Goal: Information Seeking & Learning: Learn about a topic

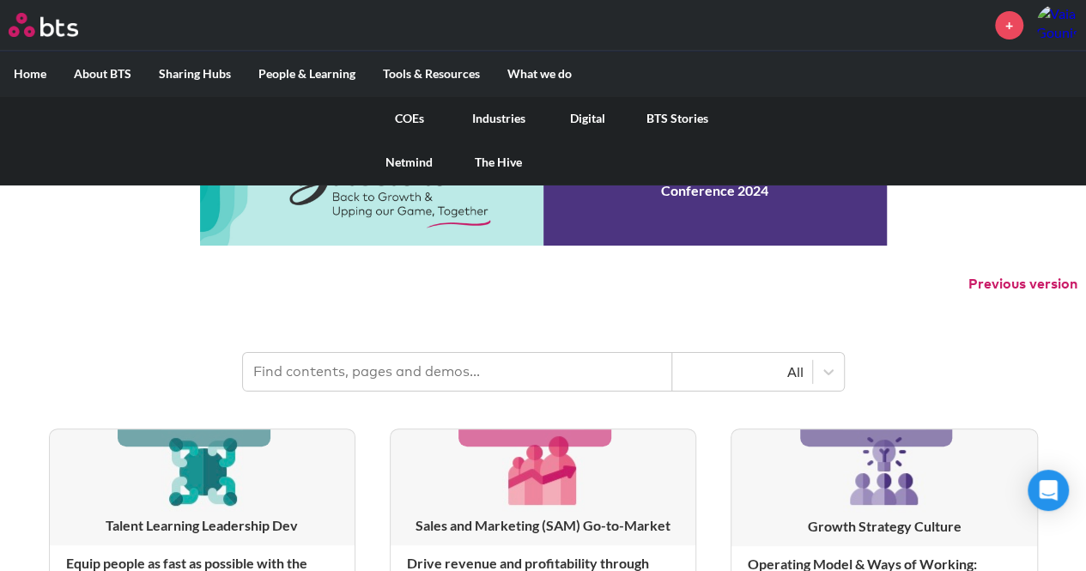
click at [412, 113] on link "COEs" at bounding box center [409, 118] width 89 height 45
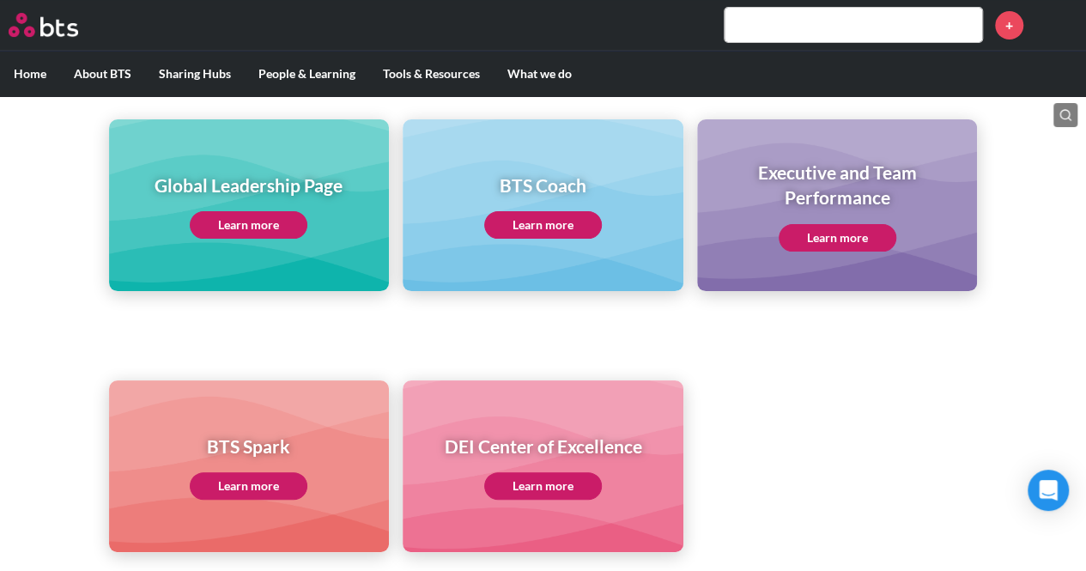
scroll to position [86, 0]
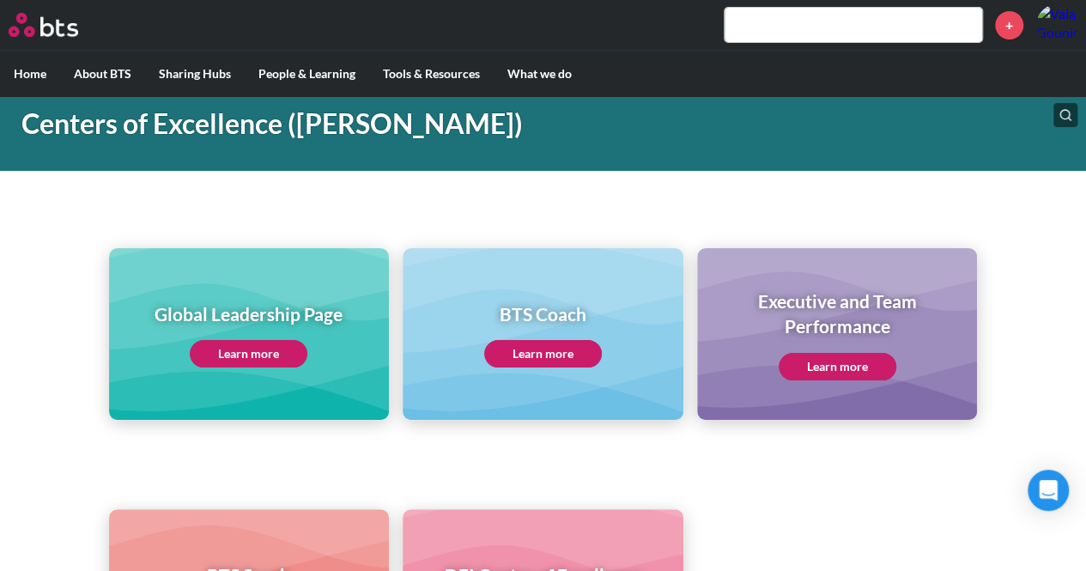
click at [261, 349] on link "Learn more" at bounding box center [249, 353] width 118 height 27
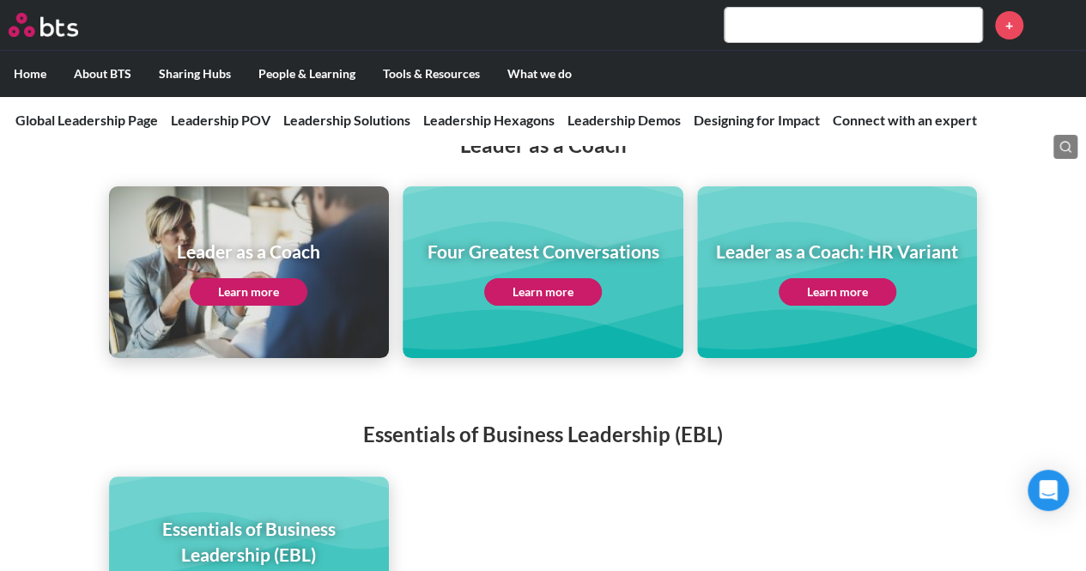
scroll to position [3177, 0]
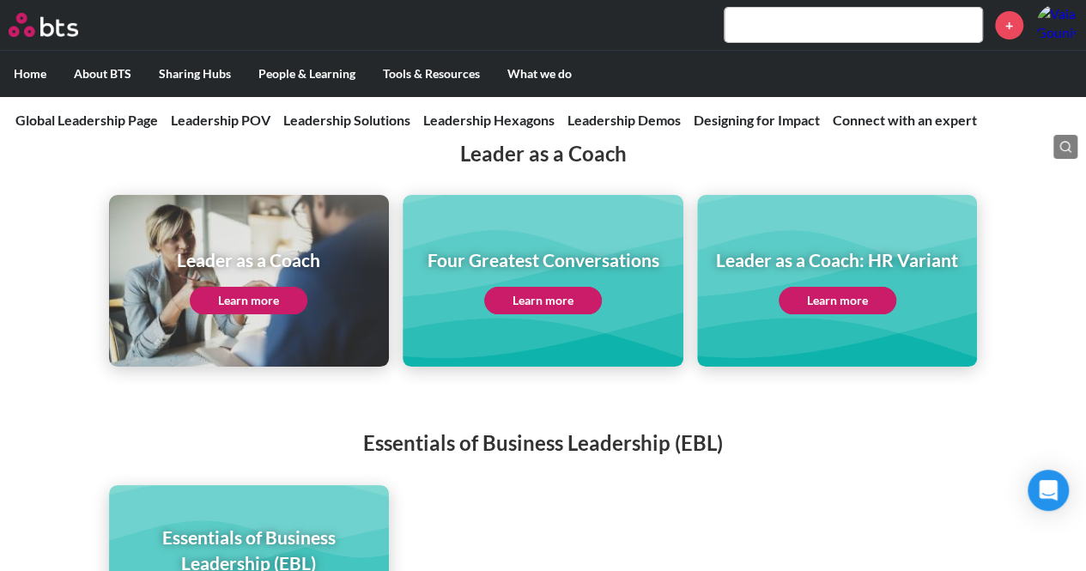
click at [532, 287] on link "Learn more" at bounding box center [543, 300] width 118 height 27
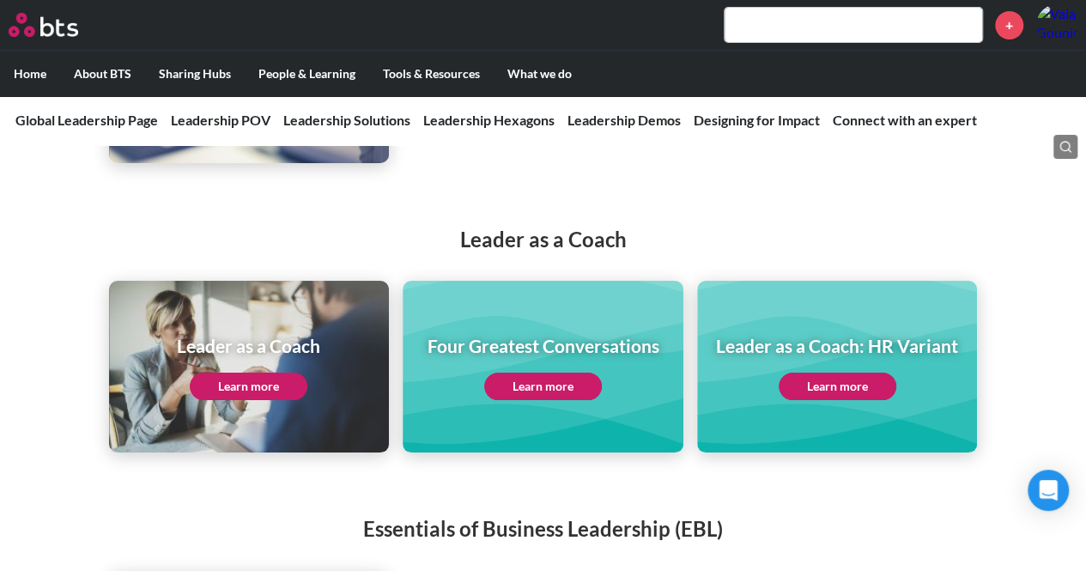
scroll to position [3091, 0]
click at [838, 373] on link "Learn more" at bounding box center [838, 386] width 118 height 27
